Goal: Use online tool/utility: Utilize a website feature to perform a specific function

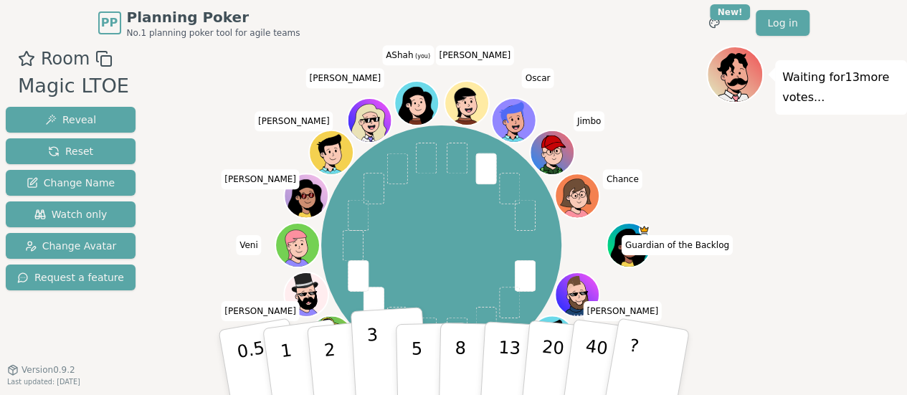
click at [366, 346] on p "3" at bounding box center [374, 364] width 16 height 78
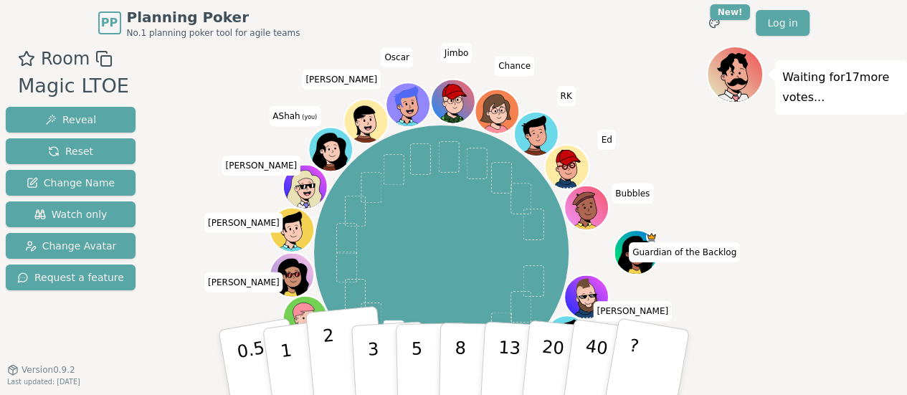
click at [339, 353] on button "2" at bounding box center [346, 363] width 82 height 114
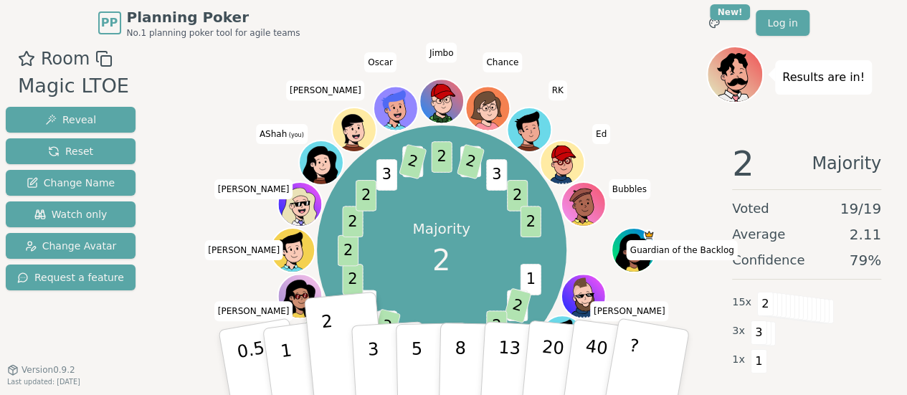
click at [662, 143] on div "Majority 2 1 3 2 2 2 2 2 3 2 3 2 2 2 2 3 3 2 2 3 2 3 2 2 Guardian of the Backlo…" at bounding box center [441, 250] width 530 height 357
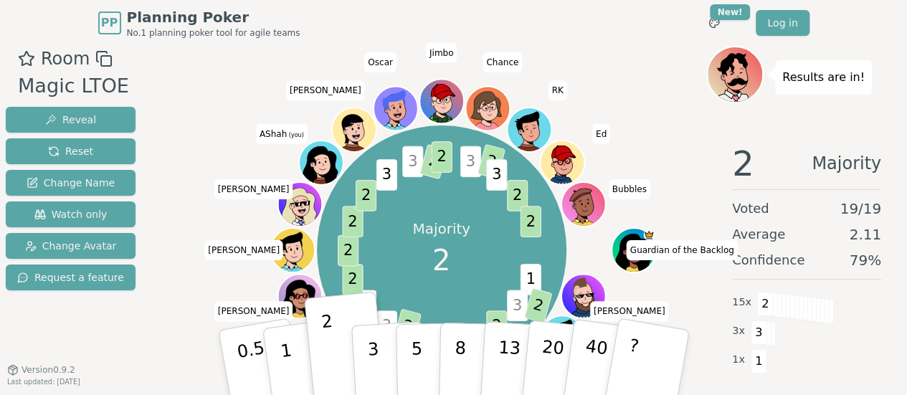
scroll to position [62, 0]
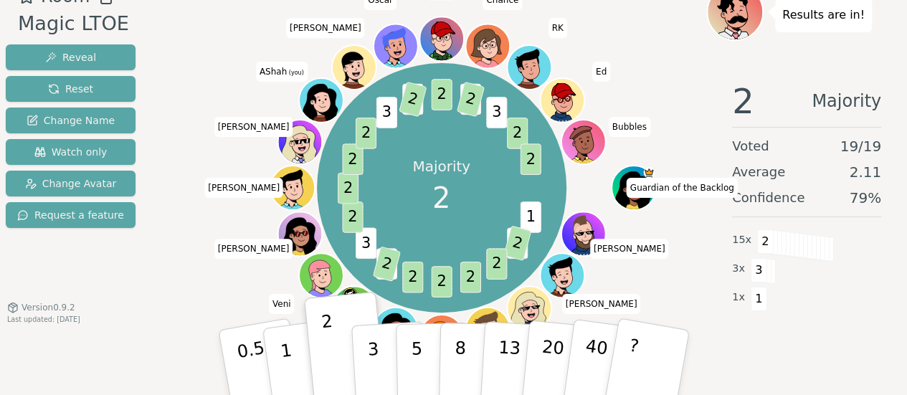
click at [657, 285] on div "Majority 2 1 3 2 2 2 2 2 3 2 3 2 2 2 2 3 3 2 2 3 2 3 2 2 Guardian of the Backlo…" at bounding box center [441, 187] width 530 height 357
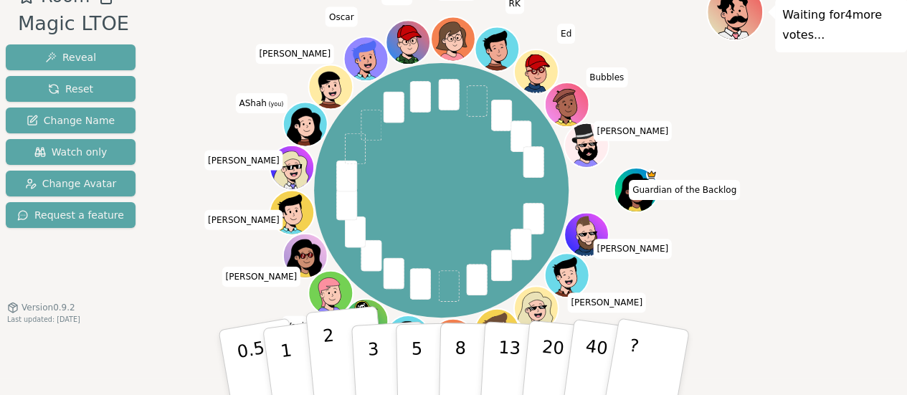
click at [327, 370] on p "2" at bounding box center [330, 364] width 19 height 78
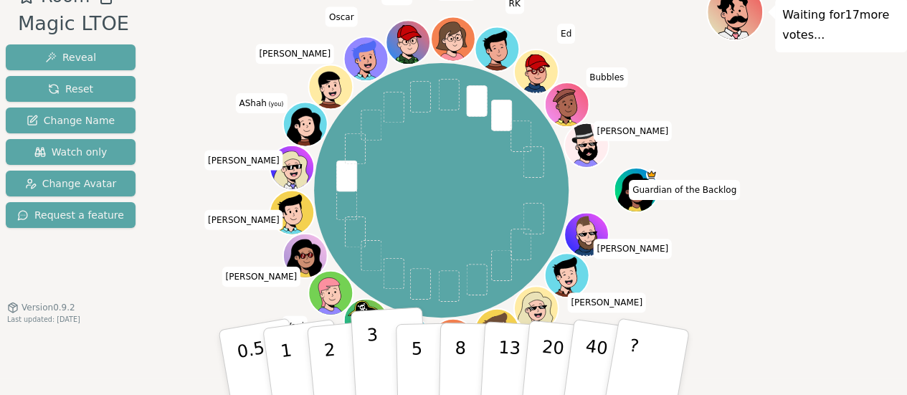
click at [373, 356] on p "3" at bounding box center [374, 364] width 16 height 78
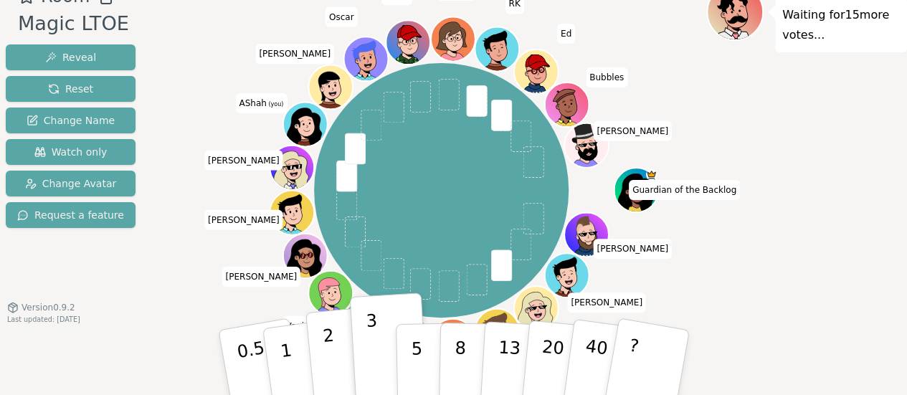
click at [334, 350] on button "2" at bounding box center [346, 363] width 82 height 114
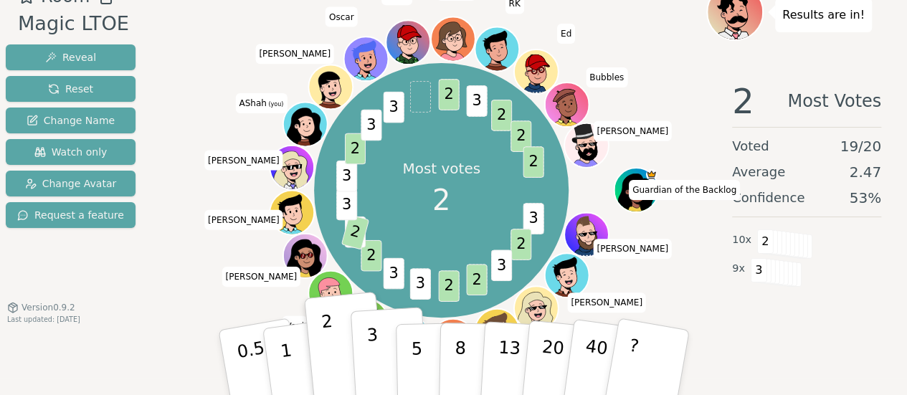
click at [370, 366] on p "3" at bounding box center [374, 364] width 16 height 78
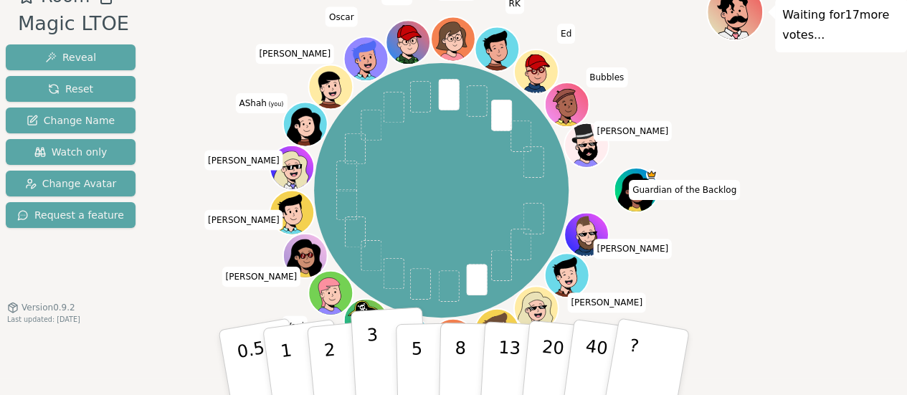
click at [365, 362] on button "3" at bounding box center [389, 363] width 78 height 112
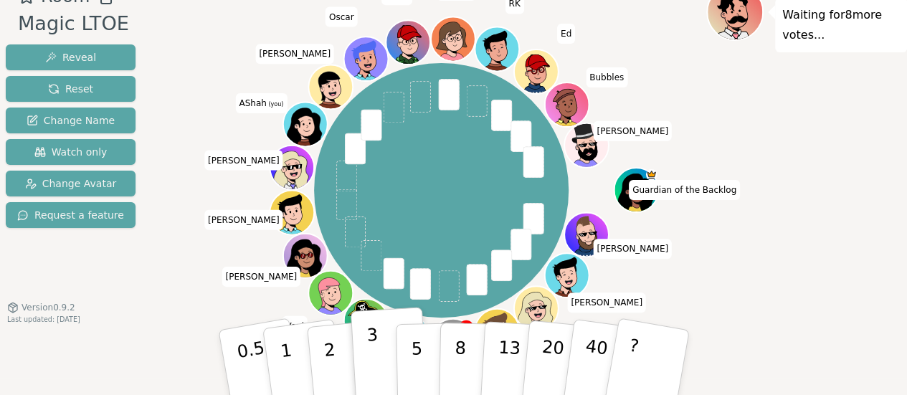
click at [371, 339] on p "3" at bounding box center [374, 364] width 16 height 78
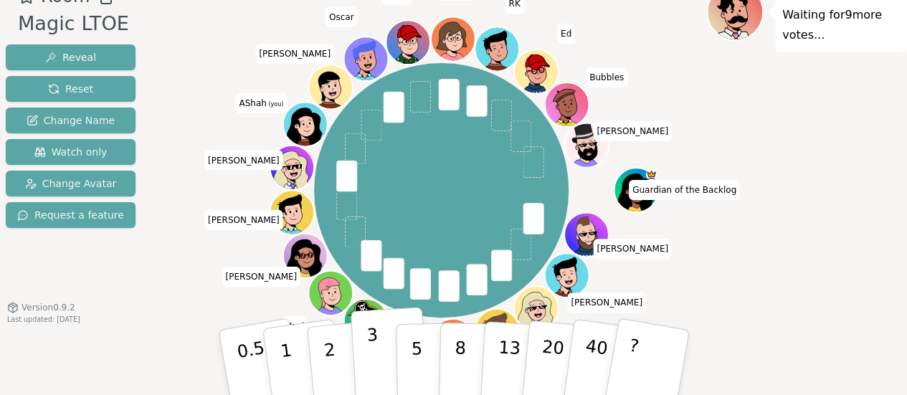
click at [371, 383] on p "3" at bounding box center [374, 364] width 16 height 78
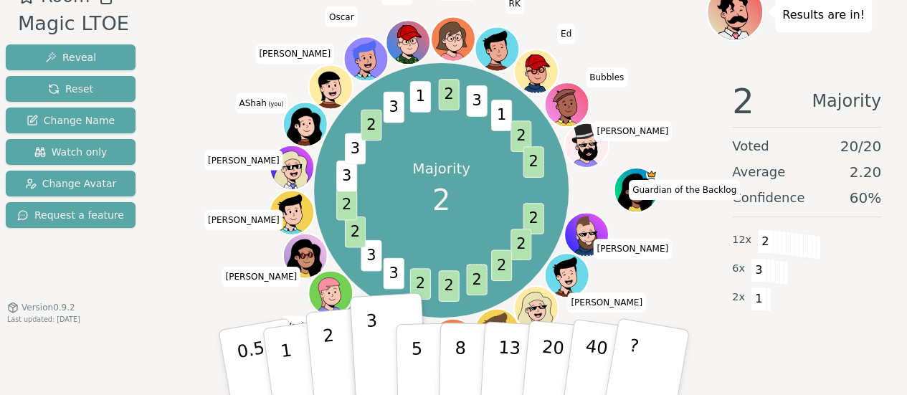
click at [333, 346] on button "2" at bounding box center [346, 363] width 82 height 114
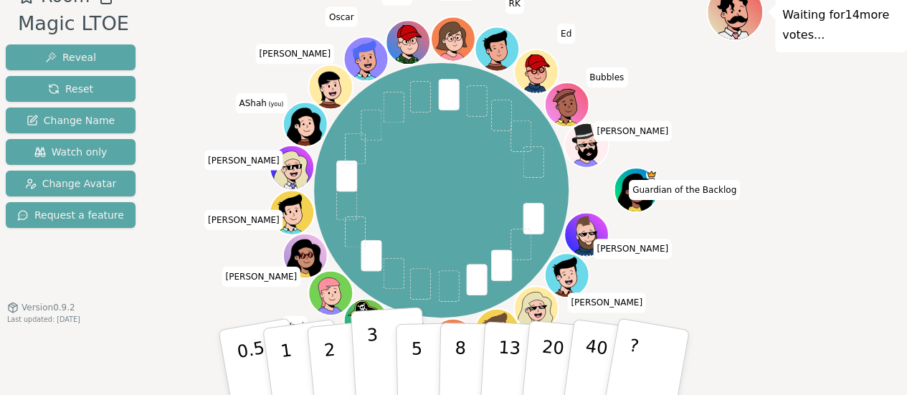
click at [378, 366] on button "3" at bounding box center [389, 363] width 78 height 112
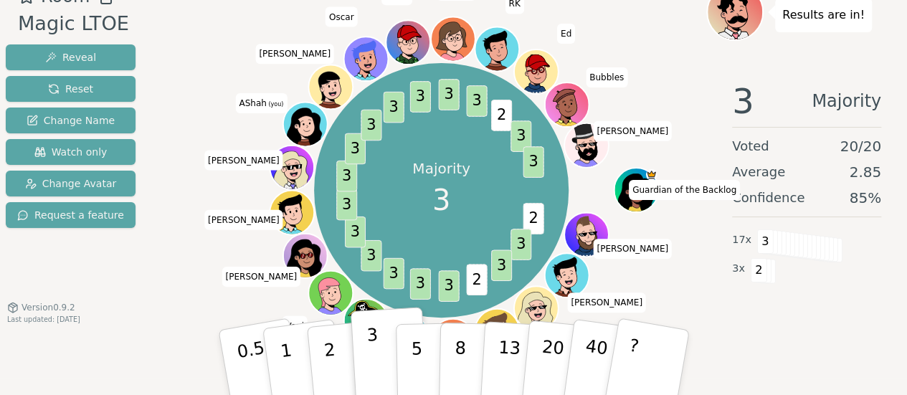
click at [381, 364] on button "3" at bounding box center [389, 363] width 78 height 112
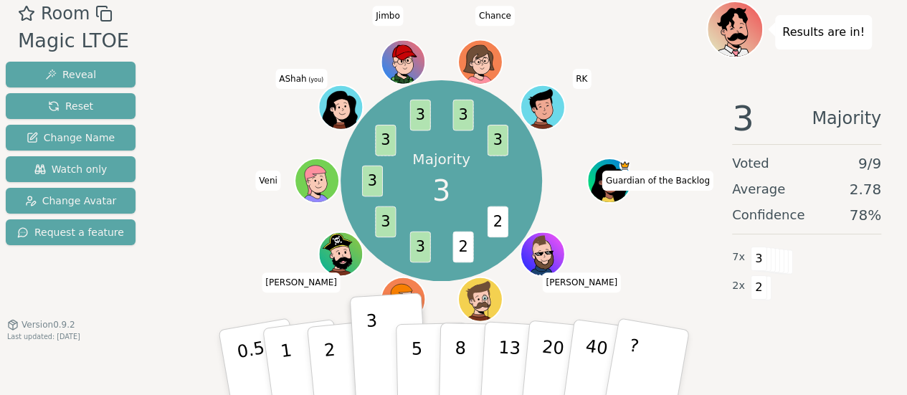
scroll to position [44, 0]
